Goal: Register for event/course

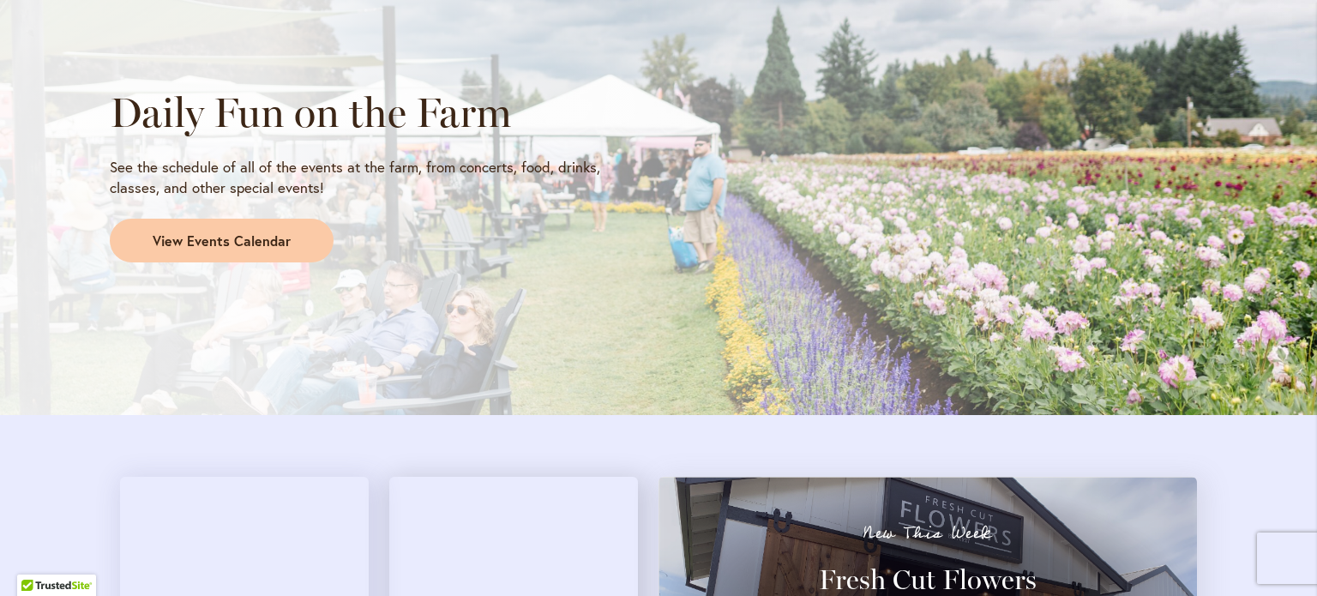
scroll to position [1485, 0]
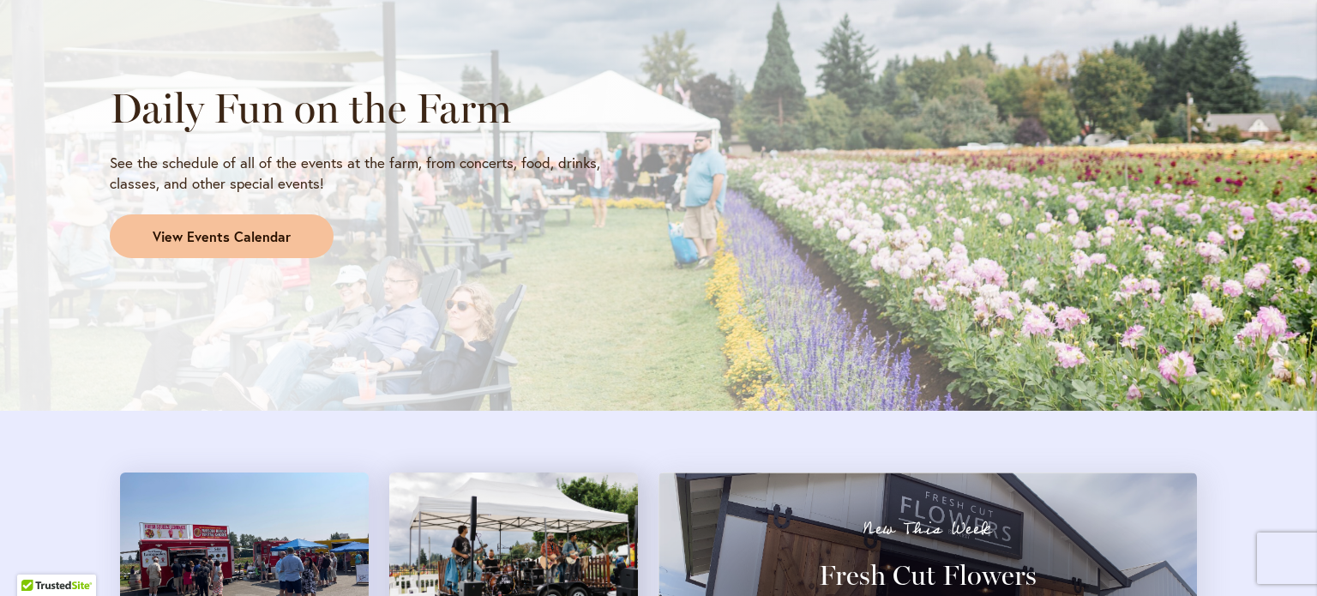
click at [209, 243] on span "View Events Calendar" at bounding box center [222, 237] width 138 height 20
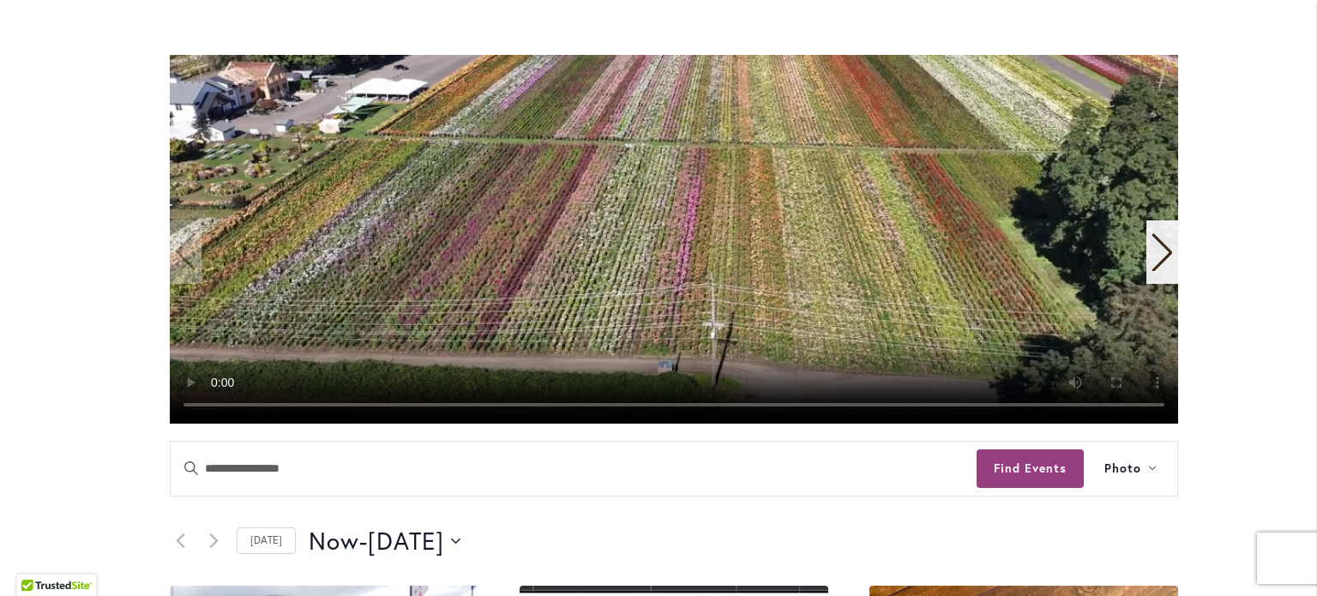
scroll to position [382, 0]
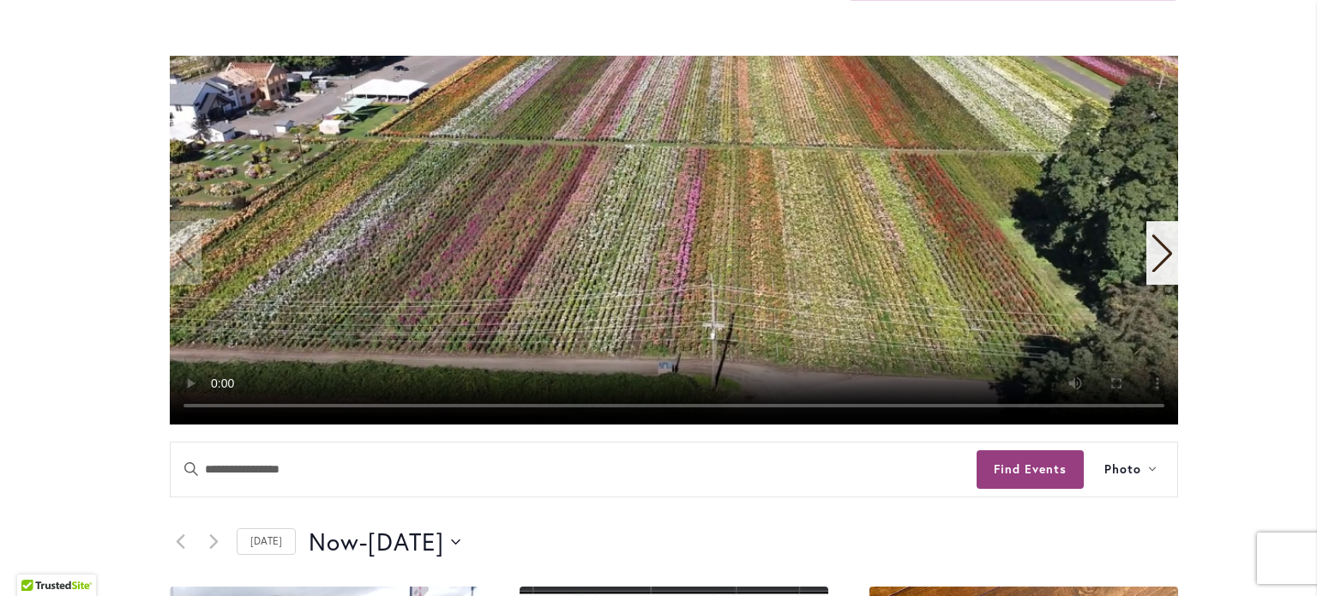
click at [1151, 251] on icon "Next slide" at bounding box center [1162, 253] width 23 height 38
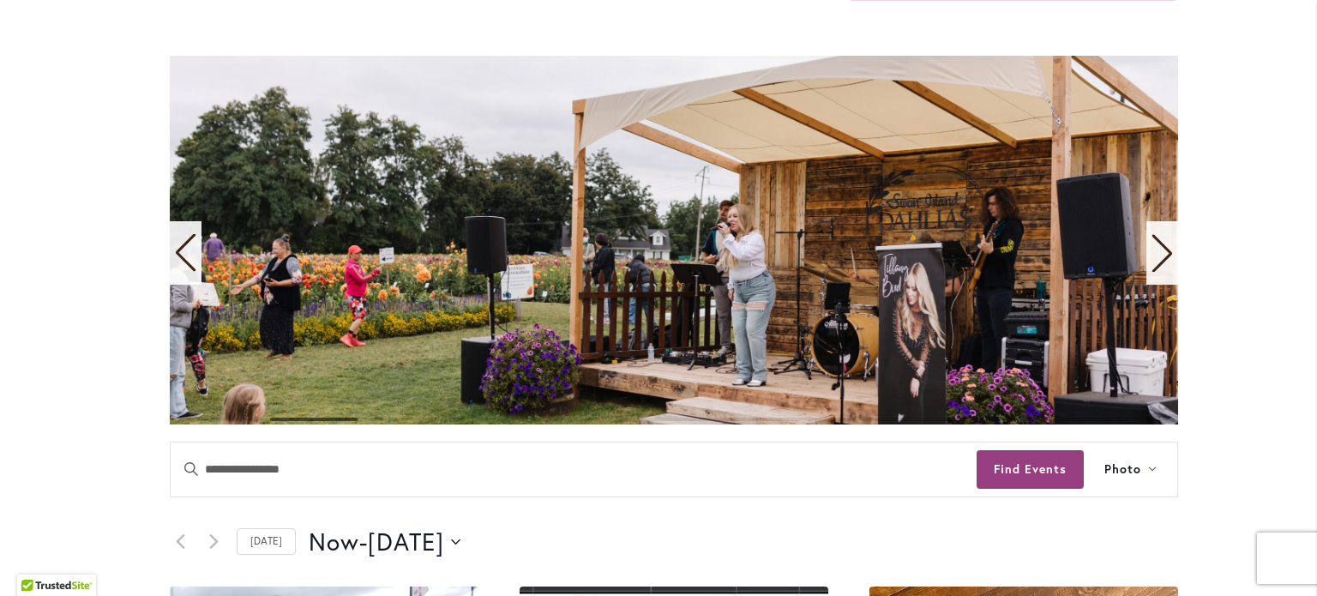
click at [1151, 251] on icon "Next slide" at bounding box center [1162, 253] width 23 height 38
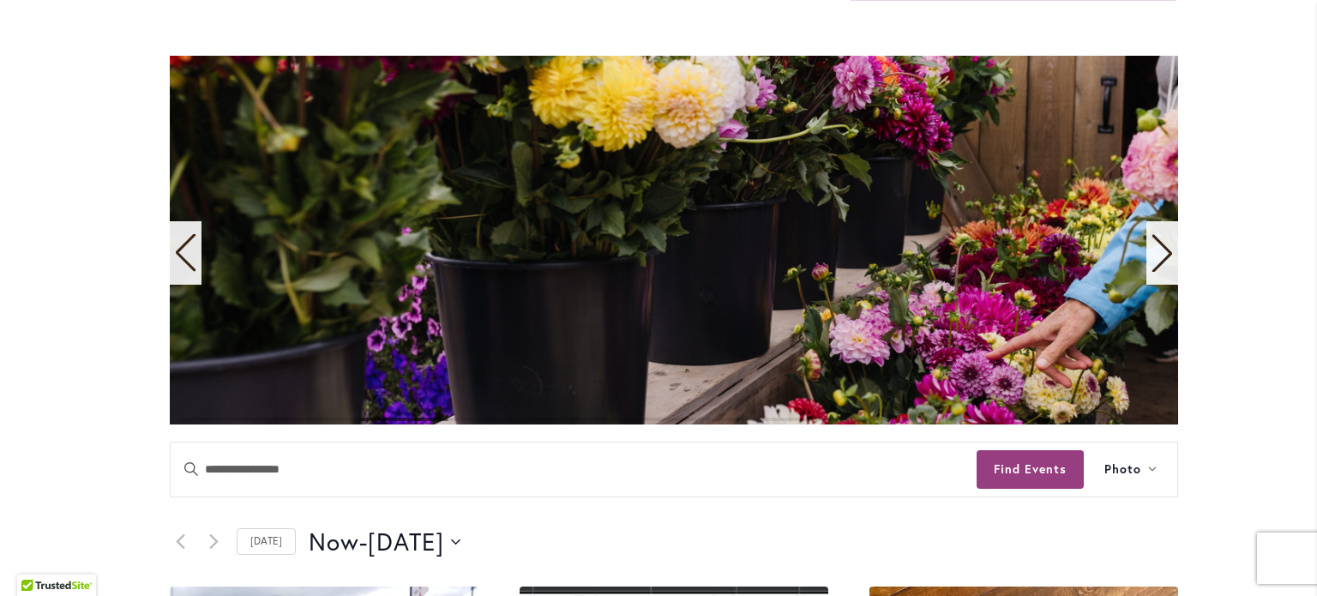
click at [1151, 251] on icon "Next slide" at bounding box center [1162, 253] width 23 height 38
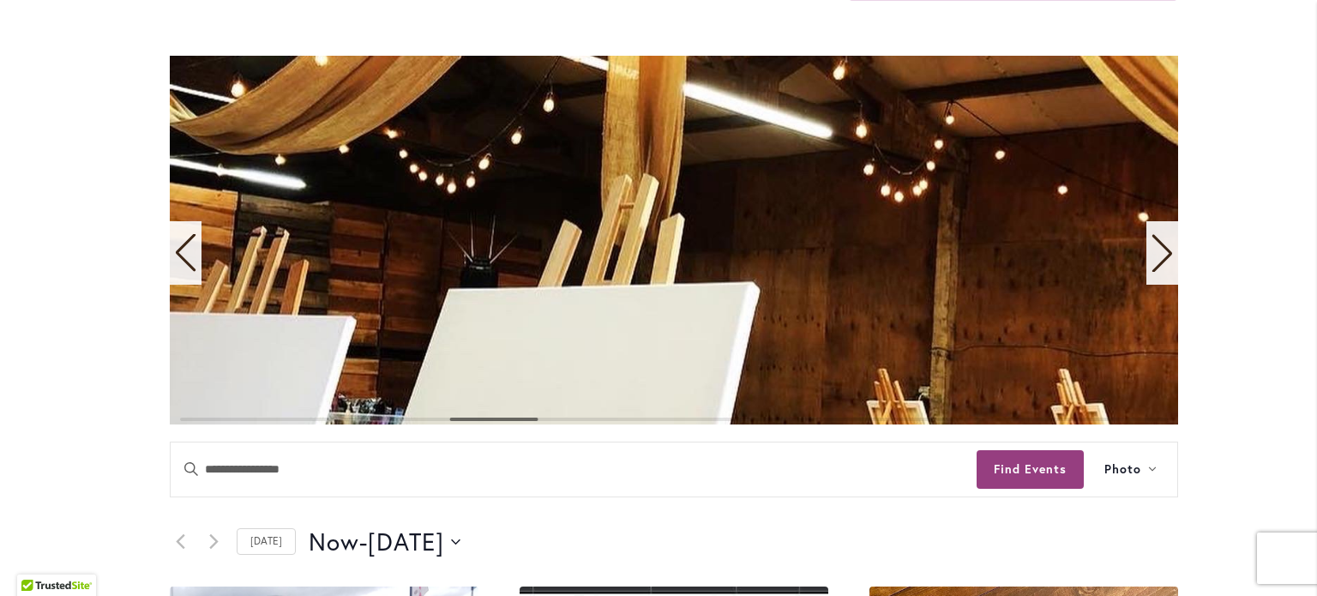
click at [1151, 251] on icon "Next slide" at bounding box center [1162, 253] width 23 height 38
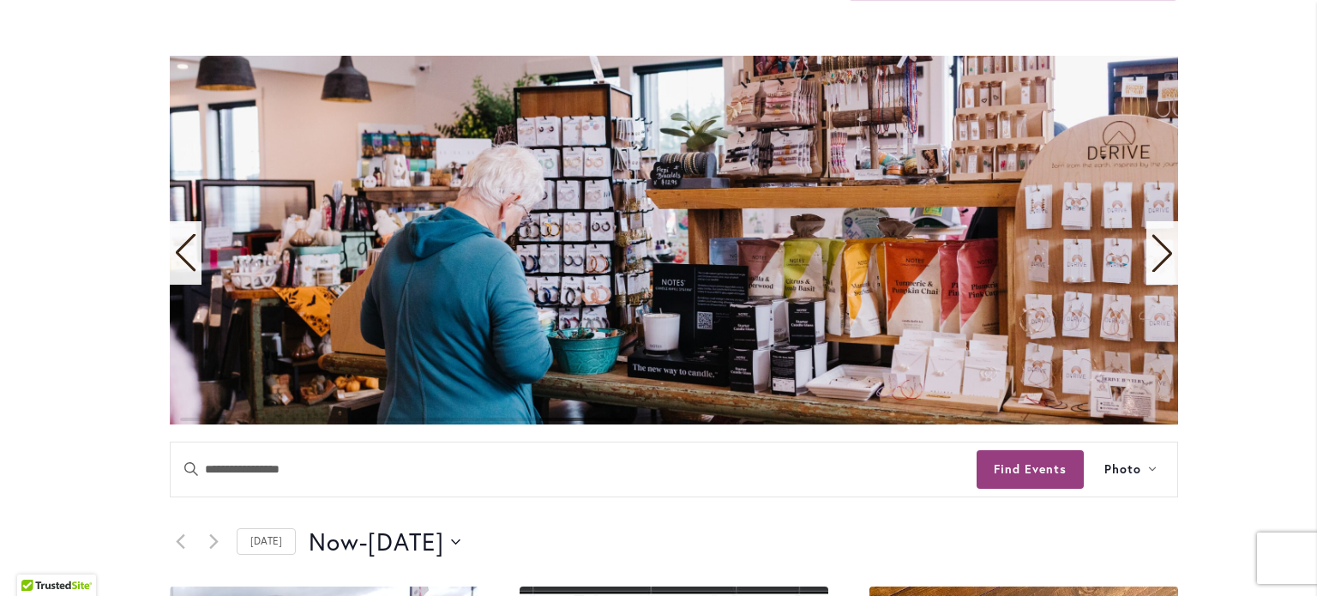
click at [1151, 251] on icon "Next slide" at bounding box center [1162, 253] width 23 height 38
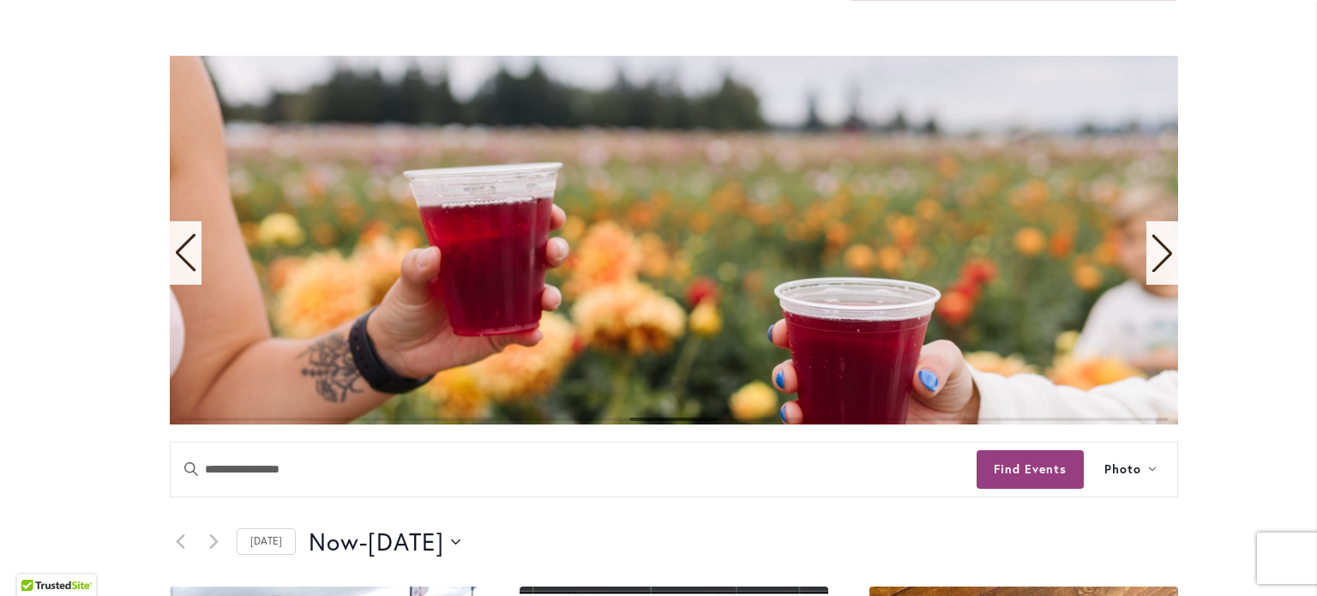
click at [1151, 251] on icon "Next slide" at bounding box center [1162, 253] width 23 height 38
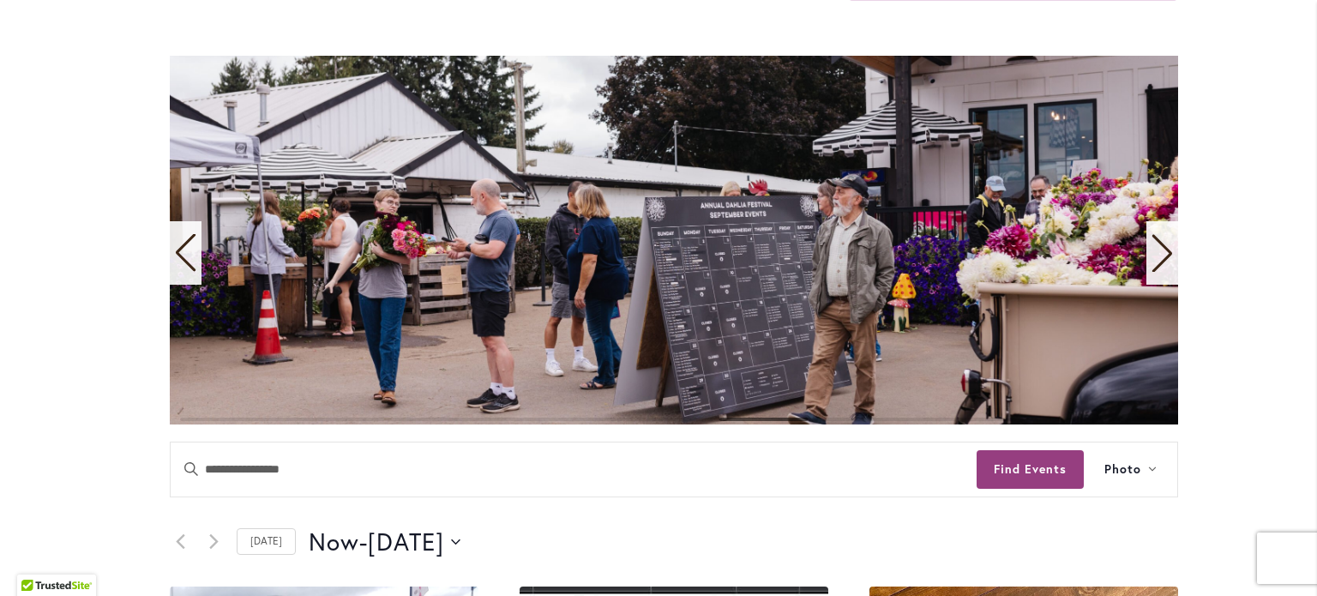
click at [1151, 251] on icon "Next slide" at bounding box center [1162, 253] width 23 height 38
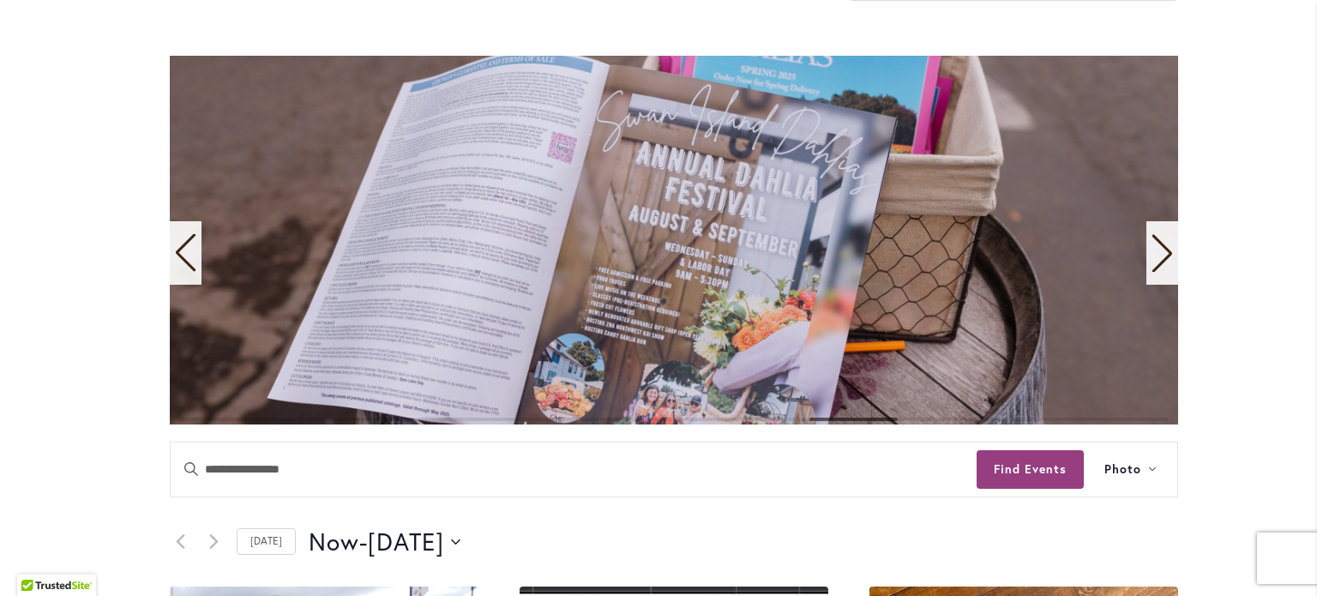
click at [1151, 251] on icon "Next slide" at bounding box center [1162, 253] width 23 height 38
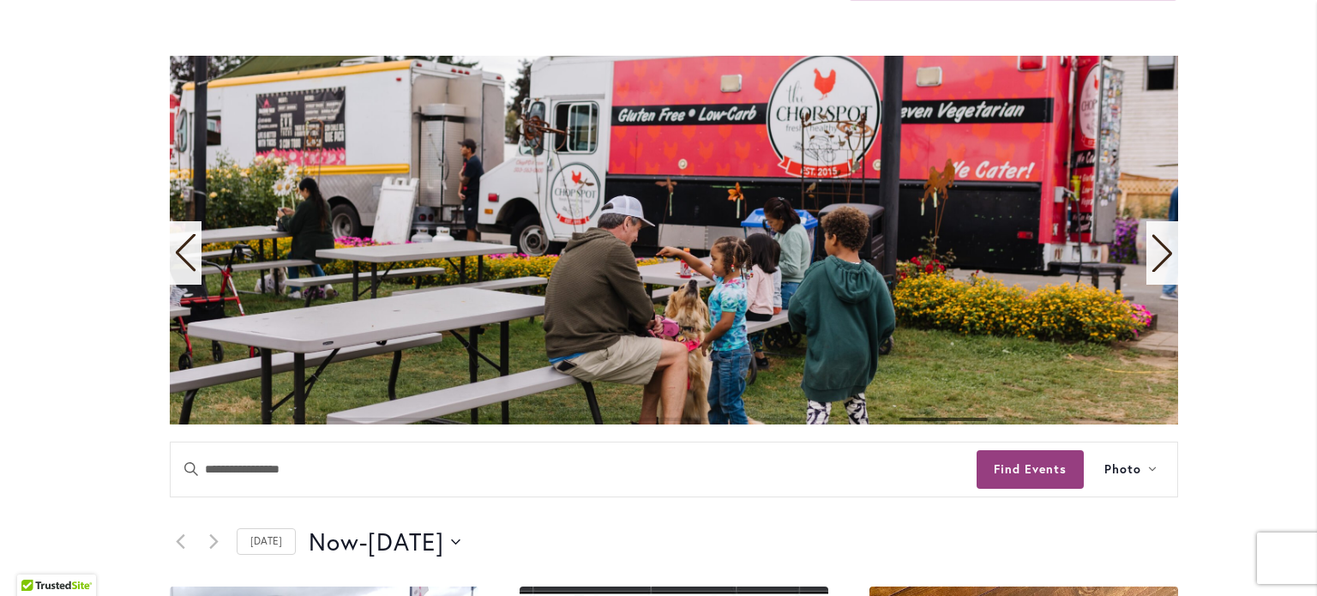
click at [1151, 251] on icon "Next slide" at bounding box center [1162, 253] width 23 height 38
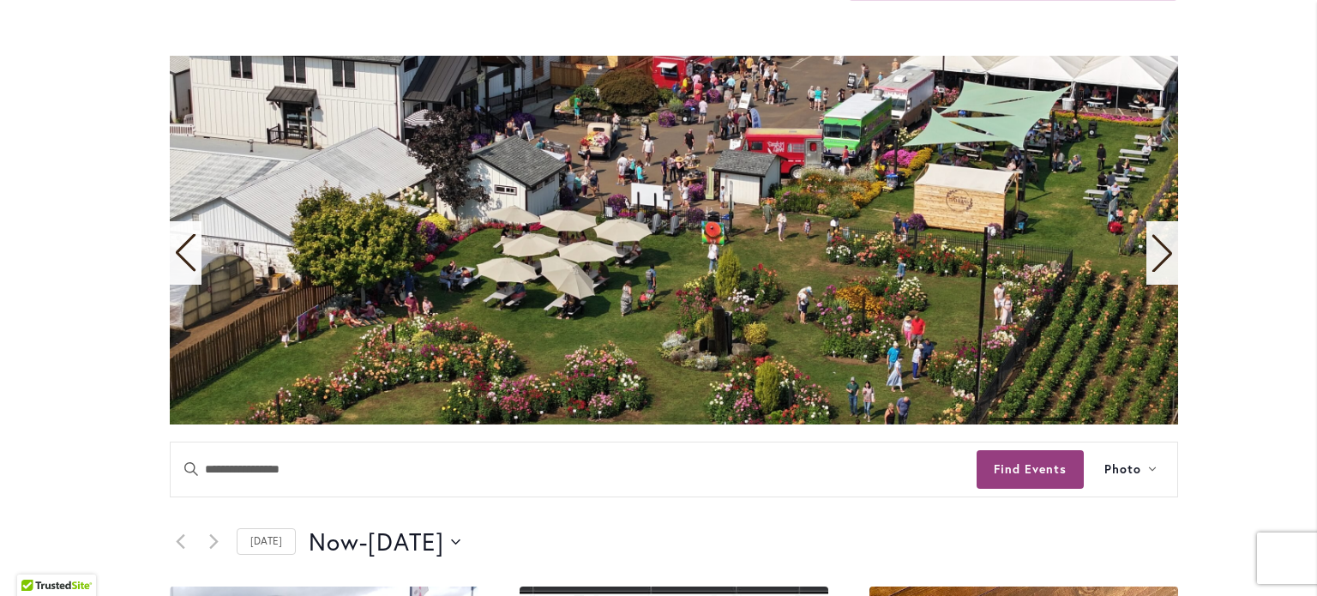
click at [1151, 251] on icon "Next slide" at bounding box center [1162, 253] width 23 height 38
